Goal: Obtain resource: Obtain resource

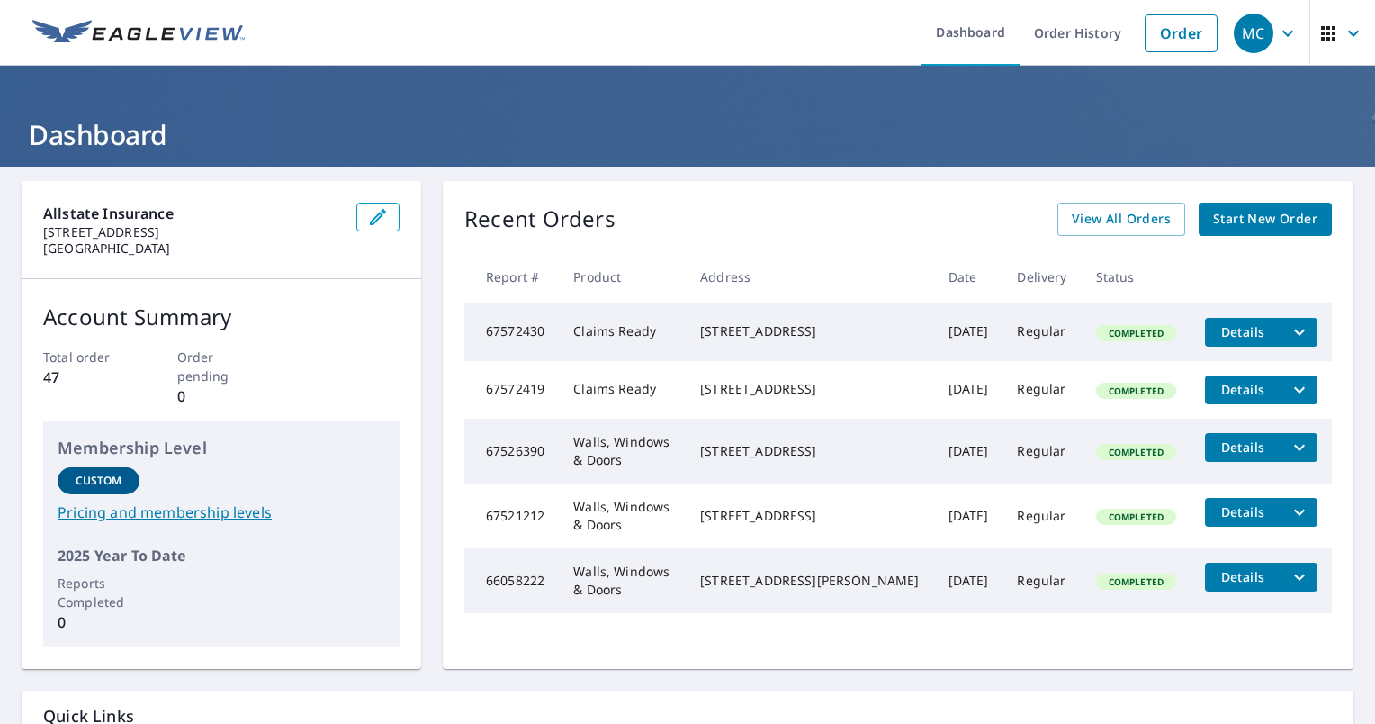
click at [1248, 209] on span "Start New Order" at bounding box center [1265, 219] width 104 height 23
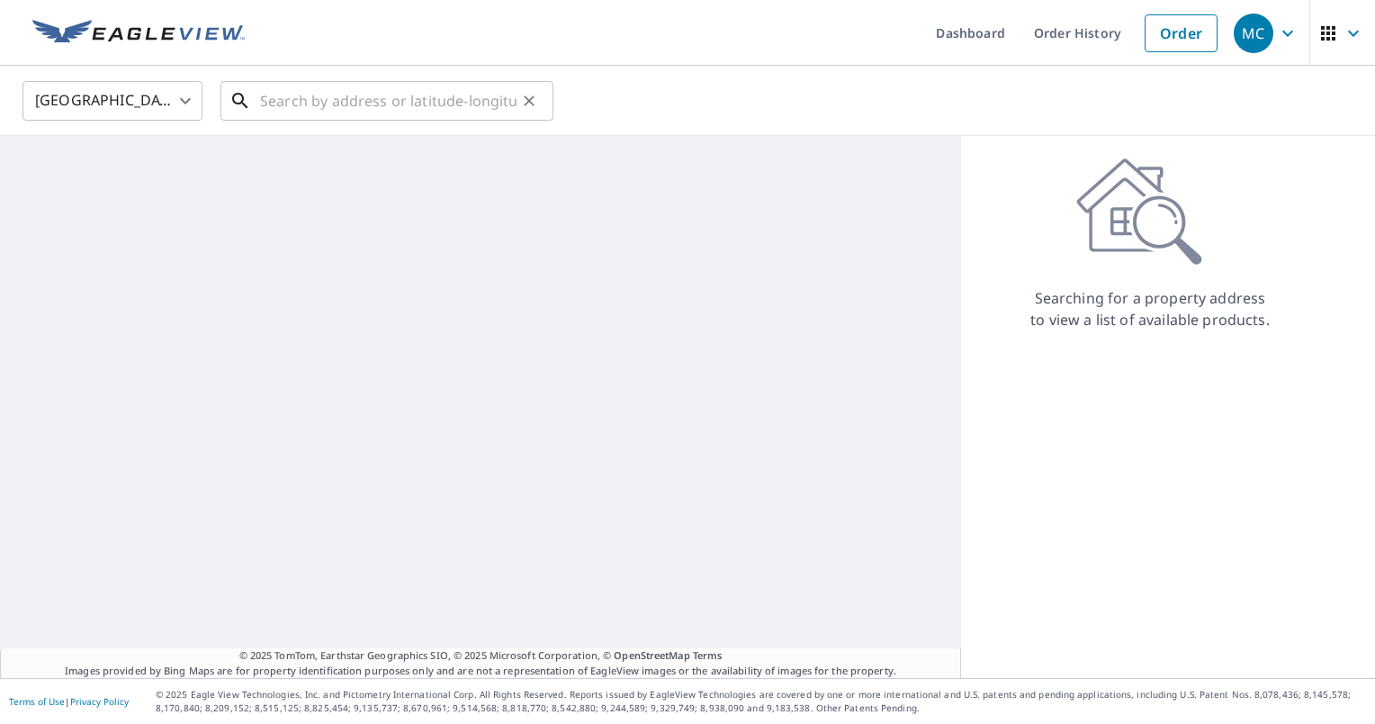
click at [407, 106] on input "text" at bounding box center [388, 101] width 257 height 50
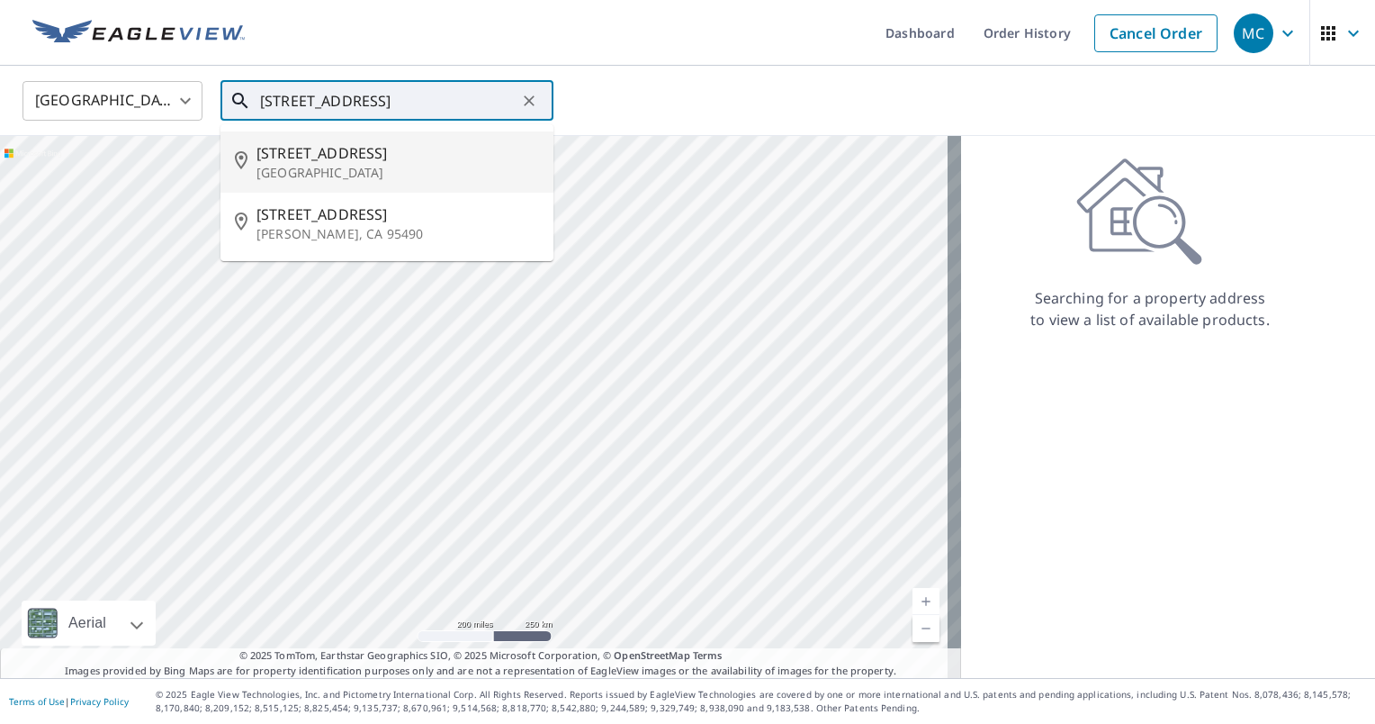
click at [330, 149] on span "[STREET_ADDRESS]" at bounding box center [398, 153] width 283 height 22
type input "[STREET_ADDRESS][PERSON_NAME]"
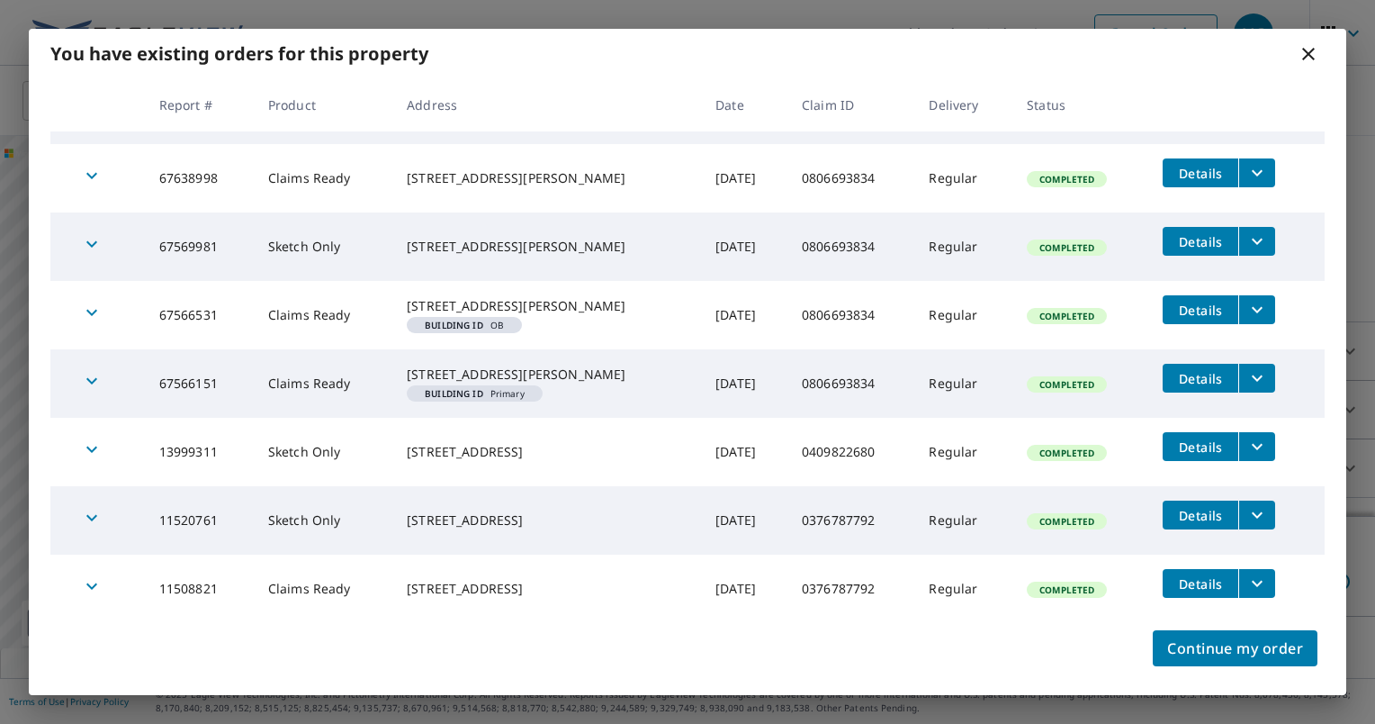
scroll to position [118, 0]
click at [1250, 443] on button "filesDropdownBtn-13999311" at bounding box center [1257, 446] width 37 height 29
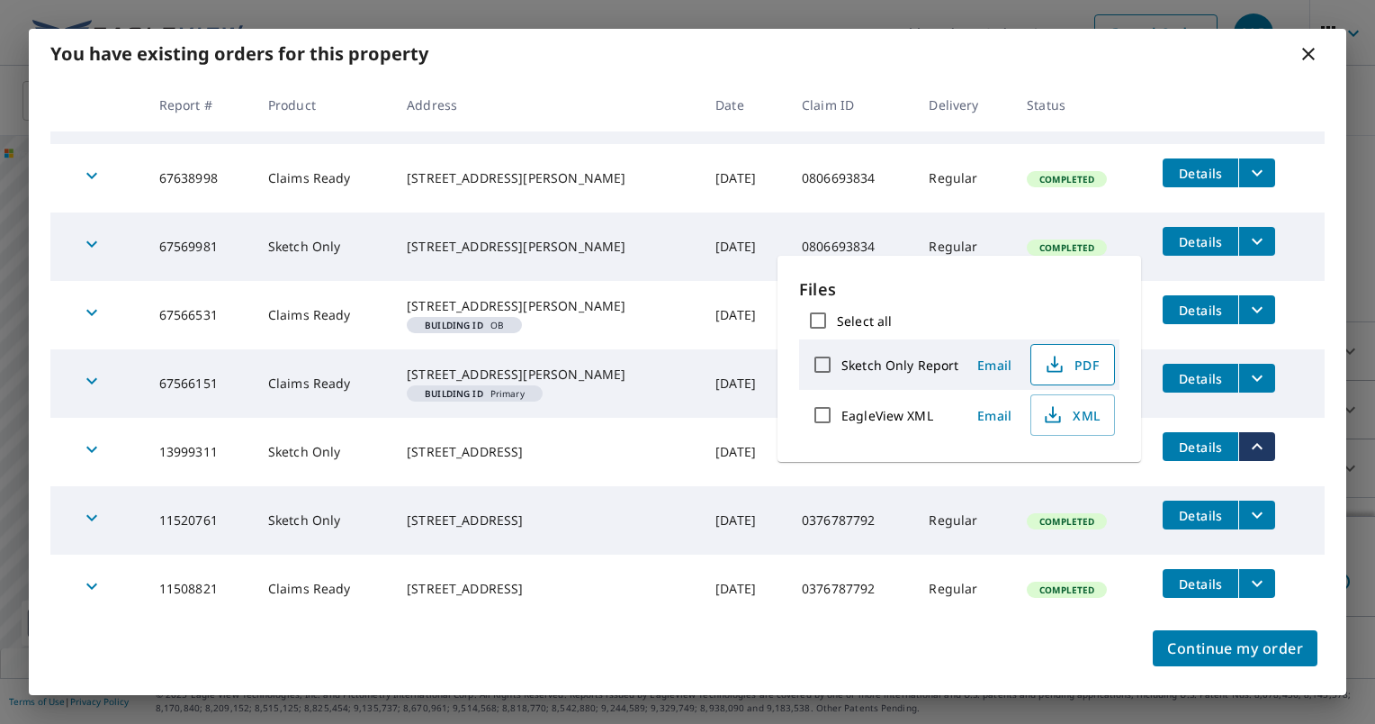
click at [1054, 361] on icon "button" at bounding box center [1055, 365] width 22 height 22
click at [999, 411] on span "Email" at bounding box center [994, 415] width 43 height 17
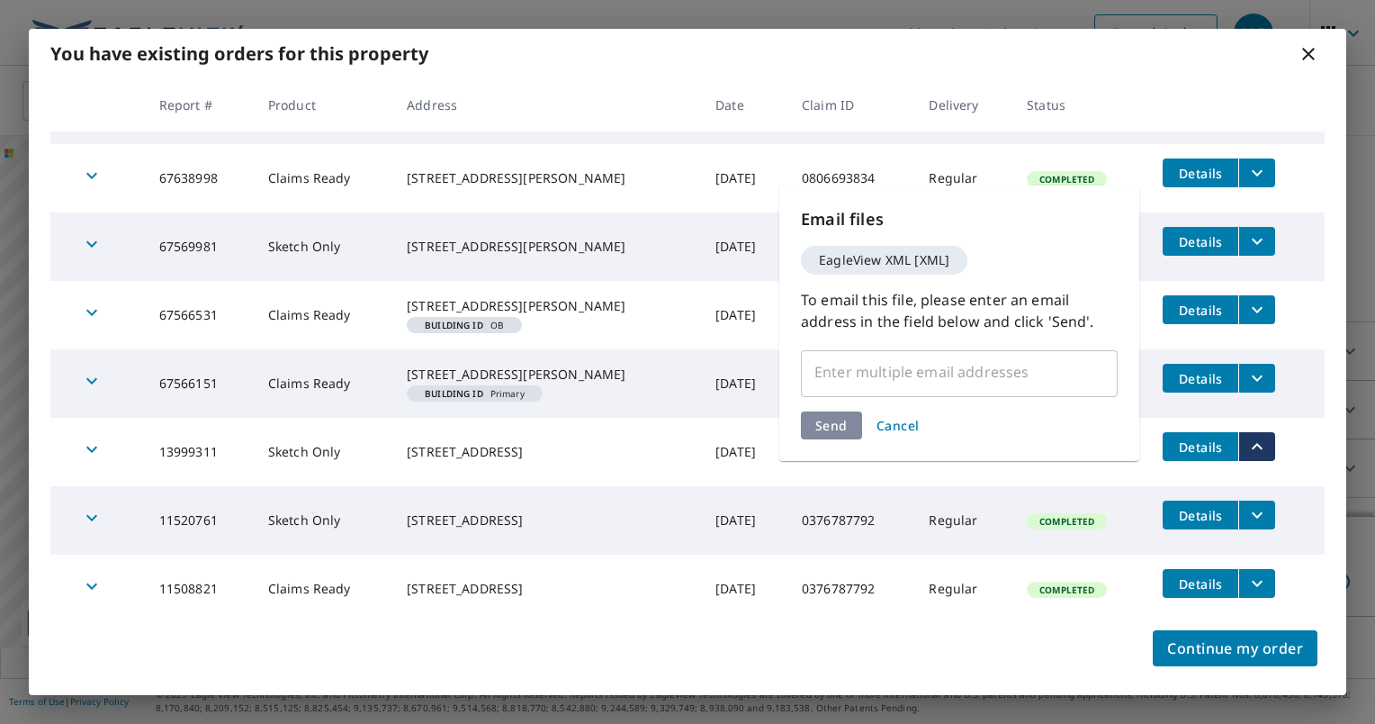
click at [965, 381] on input "text" at bounding box center [946, 372] width 274 height 34
click at [922, 365] on input "text" at bounding box center [946, 372] width 274 height 34
click at [871, 373] on input "text" at bounding box center [946, 372] width 274 height 34
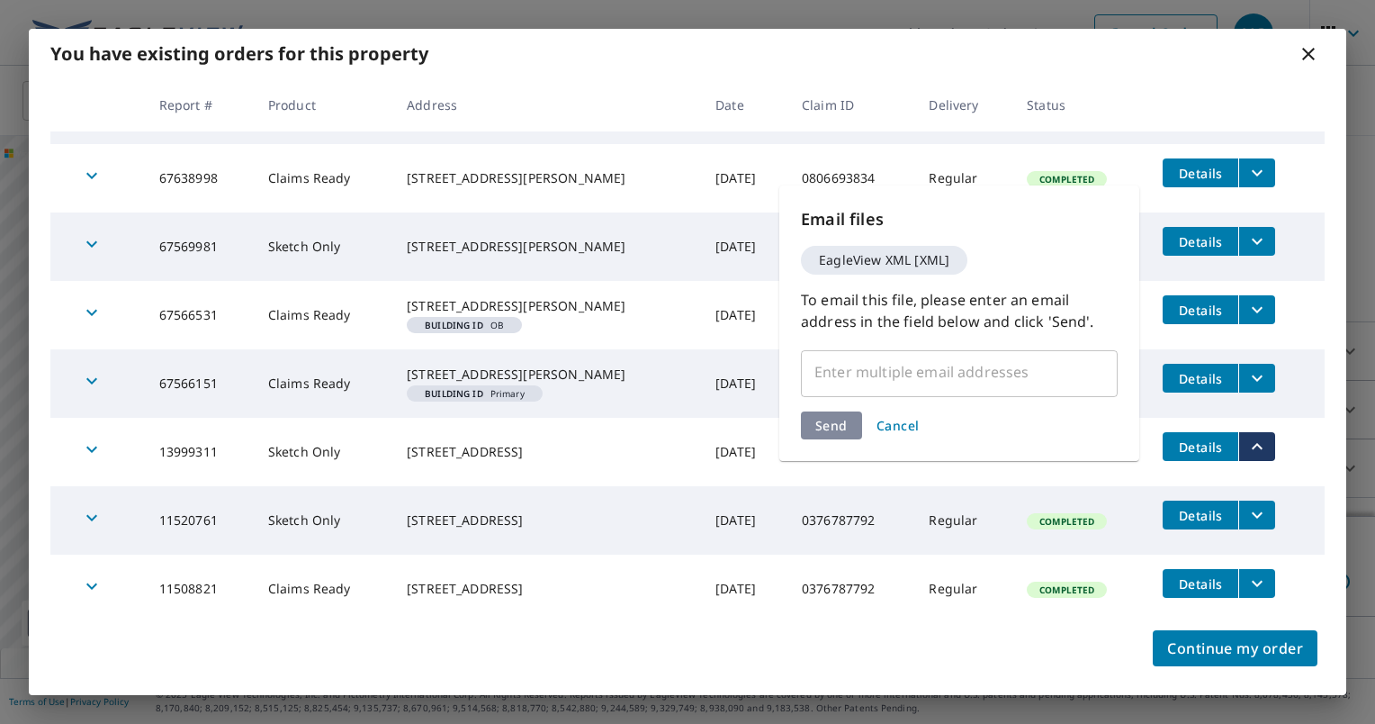
click at [893, 424] on span "Cancel" at bounding box center [898, 425] width 43 height 17
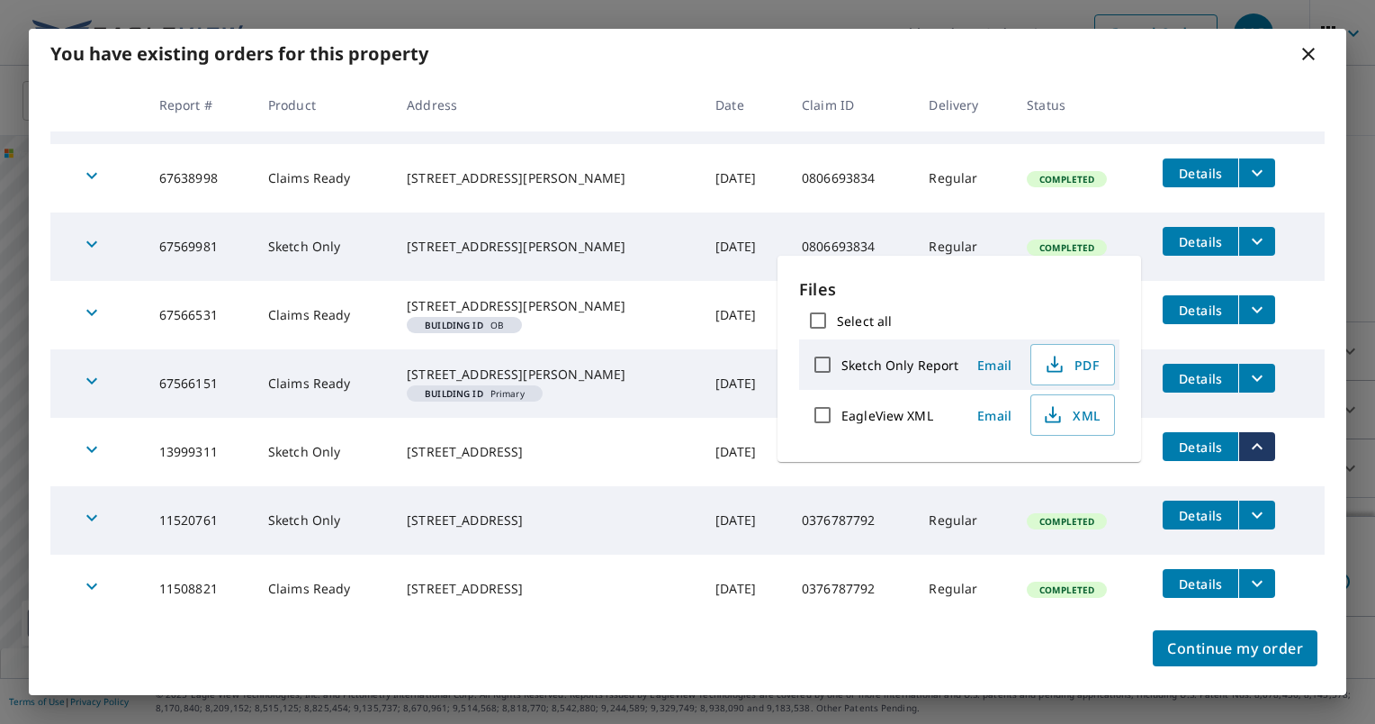
click at [1005, 415] on span "Email" at bounding box center [994, 415] width 43 height 17
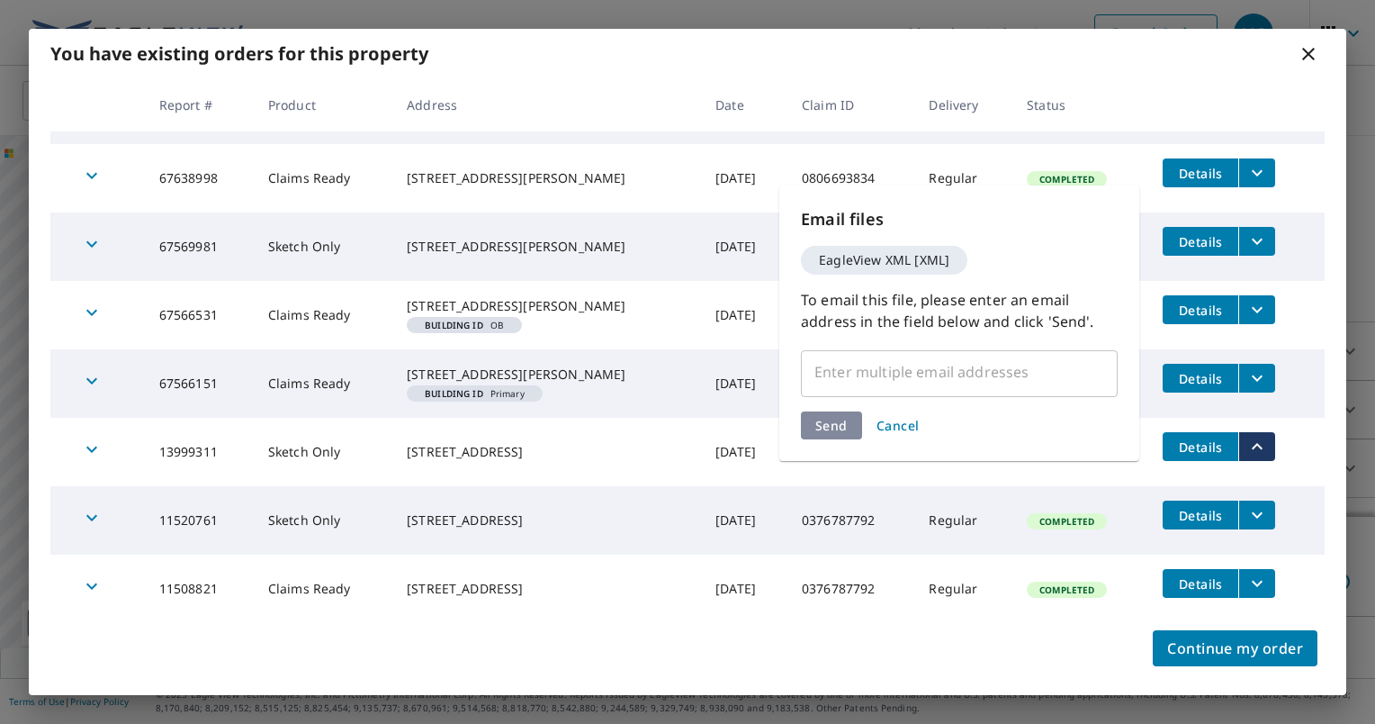
click at [906, 427] on span "Cancel" at bounding box center [898, 425] width 43 height 17
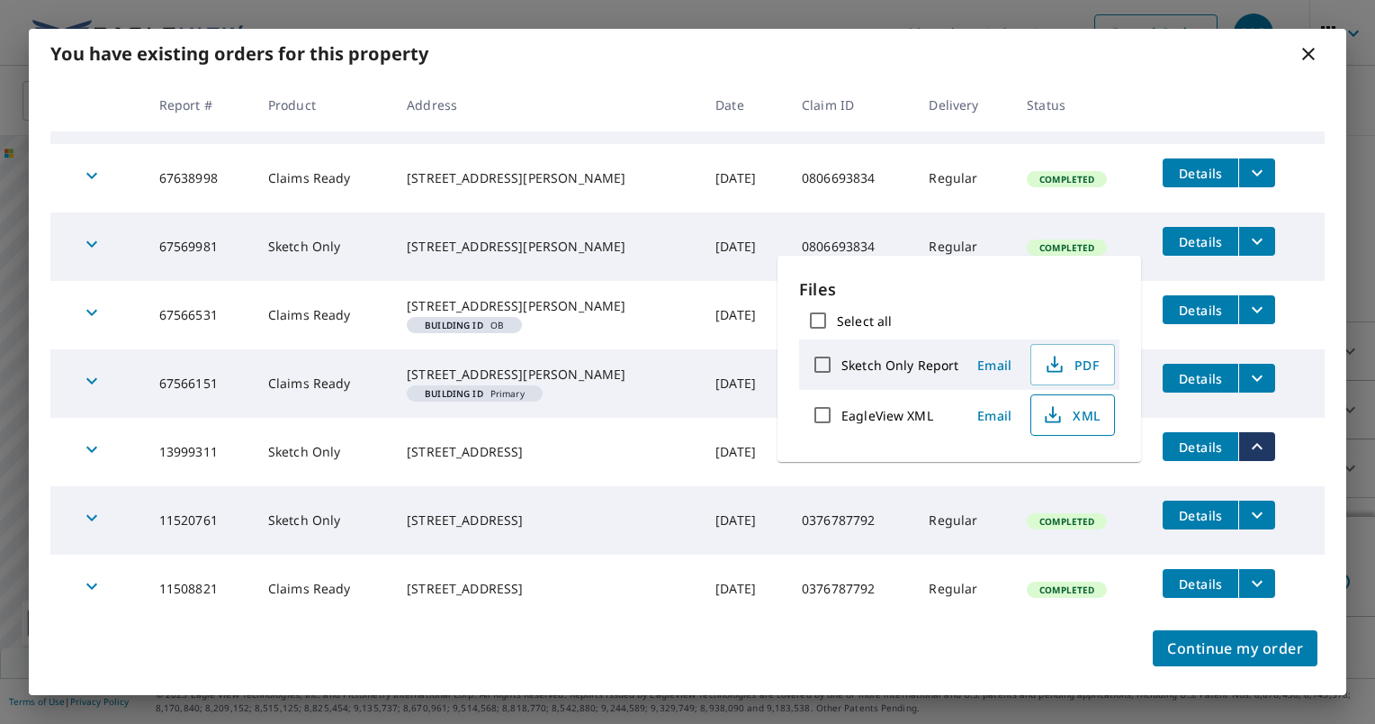
click at [1050, 418] on icon "button" at bounding box center [1053, 415] width 22 height 22
